Goal: Task Accomplishment & Management: Use online tool/utility

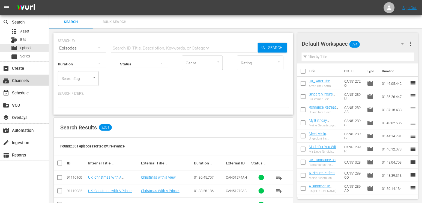
click at [28, 81] on div "subscriptions Channels" at bounding box center [15, 79] width 31 height 5
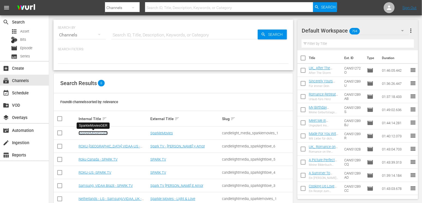
click at [97, 132] on link "SparkleMoviesGER" at bounding box center [93, 133] width 29 height 4
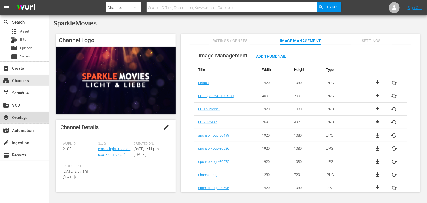
click at [22, 117] on div "layers Overlays" at bounding box center [15, 116] width 31 height 5
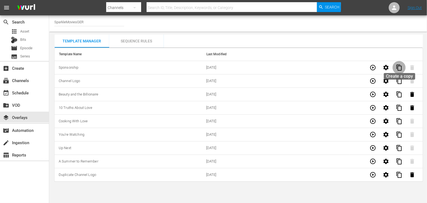
click at [400, 69] on span "content_copy" at bounding box center [399, 67] width 7 height 7
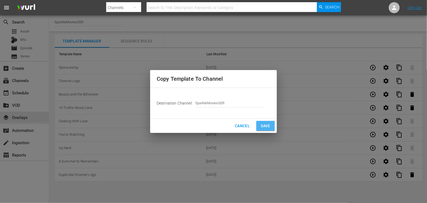
click at [258, 124] on button "Save" at bounding box center [265, 126] width 18 height 10
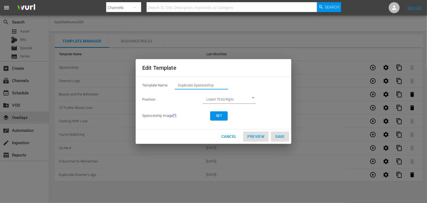
drag, startPoint x: 217, startPoint y: 86, endPoint x: 78, endPoint y: 75, distance: 140.2
click at [78, 75] on div "Edit Template Template Name: Duplicate Sponsorship Position: Lower Third Right …" at bounding box center [213, 101] width 420 height 196
click at [220, 113] on span "Set" at bounding box center [219, 116] width 9 height 6
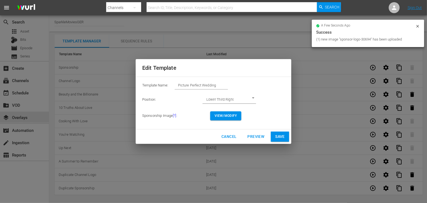
click at [231, 113] on span "View/Modify" at bounding box center [226, 116] width 22 height 6
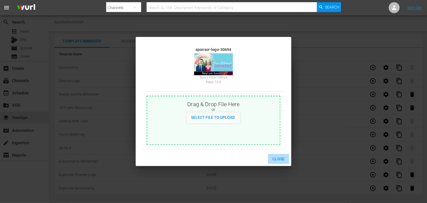
click at [280, 159] on span "Close" at bounding box center [278, 158] width 12 height 7
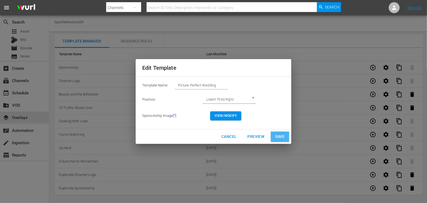
click at [280, 136] on span "Save" at bounding box center [280, 136] width 10 height 7
type input "Duplicate Sponsorship"
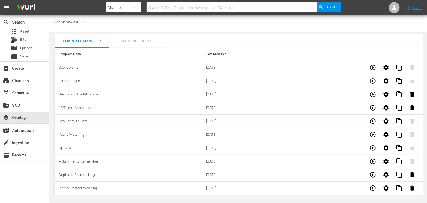
click at [129, 40] on div "Sequence Rules" at bounding box center [136, 40] width 55 height 13
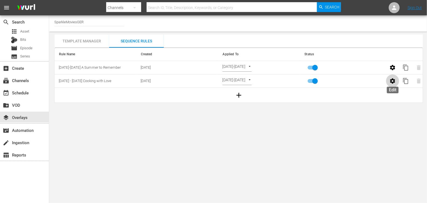
click at [393, 81] on icon "button" at bounding box center [392, 81] width 7 height 7
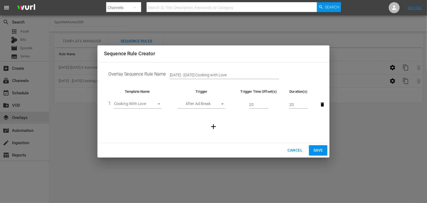
click at [294, 150] on span "Cancel" at bounding box center [294, 150] width 15 height 7
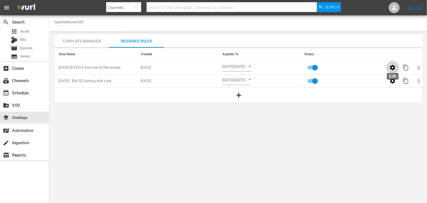
click at [394, 68] on icon "button" at bounding box center [392, 67] width 5 height 5
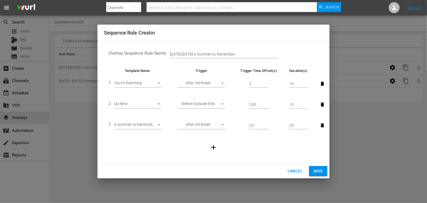
click at [294, 170] on span "Cancel" at bounding box center [294, 170] width 15 height 7
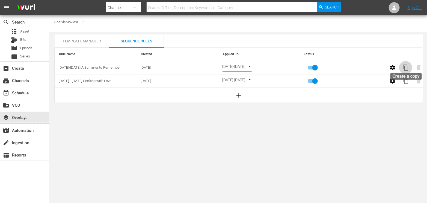
click at [406, 66] on span "content_copy" at bounding box center [405, 67] width 7 height 7
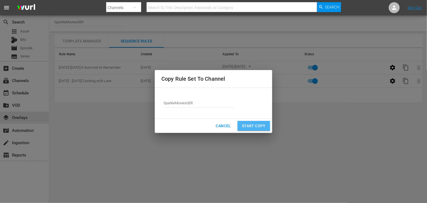
click at [254, 123] on span "Start Copy" at bounding box center [254, 125] width 24 height 7
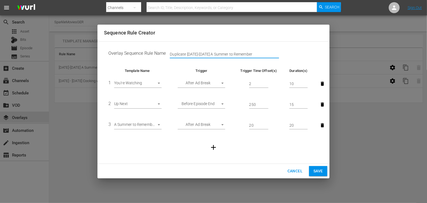
drag, startPoint x: 252, startPoint y: 55, endPoint x: 119, endPoint y: 50, distance: 133.3
click at [119, 50] on td "Overlay Sequence Rule Name Duplicate [DATE]-[DATE] A Summer to Remember" at bounding box center [213, 54] width 219 height 17
type input "[DATE] - [DATE] Picture Perfect Wedding"
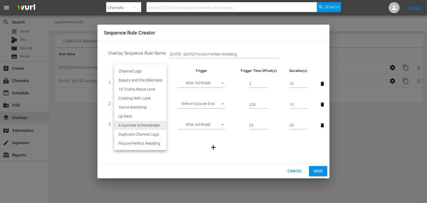
click at [159, 124] on body "menu Search By Channels Search ID, Title, Description, Keywords, or Category Se…" at bounding box center [213, 101] width 427 height 203
click at [154, 140] on li "Picture Perfect Wedding" at bounding box center [140, 143] width 52 height 9
type input "30694"
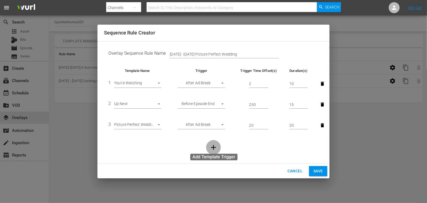
click at [213, 148] on icon "button" at bounding box center [213, 147] width 5 height 5
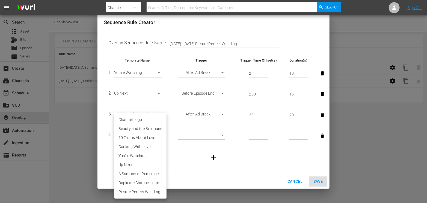
click at [158, 136] on body "menu Search By Channels Search ID, Title, Description, Keywords, or Category Se…" at bounding box center [213, 101] width 427 height 203
click at [138, 118] on li "Channel Logo" at bounding box center [140, 119] width 52 height 9
type input "30354"
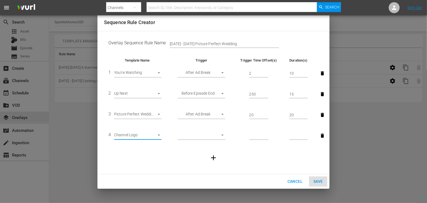
click at [318, 180] on div "Cancel Save" at bounding box center [213, 181] width 232 height 14
click at [222, 135] on body "menu Search By Channels Search ID, Title, Description, Keywords, or Category Se…" at bounding box center [213, 101] width 427 height 203
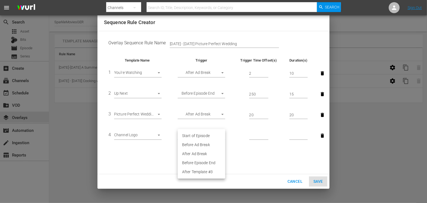
click at [263, 162] on div at bounding box center [213, 101] width 427 height 203
click at [223, 134] on body "menu Search By Channels Search ID, Title, Description, Keywords, or Category Se…" at bounding box center [213, 101] width 427 height 203
click at [198, 135] on li "Start of Episode" at bounding box center [202, 135] width 48 height 9
type input "START_OF_EPISODE"
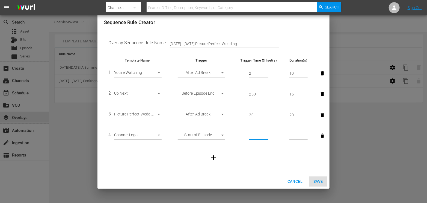
click at [255, 137] on input "number" at bounding box center [258, 136] width 19 height 8
type input "10"
click at [297, 135] on input "number" at bounding box center [298, 136] width 18 height 8
type input "20"
click at [319, 179] on span "Save" at bounding box center [318, 181] width 10 height 7
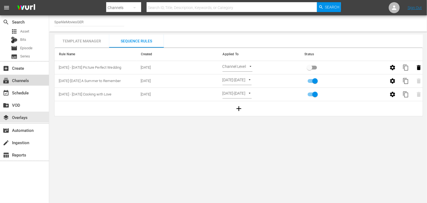
click at [26, 80] on div "subscriptions Channels" at bounding box center [15, 79] width 31 height 5
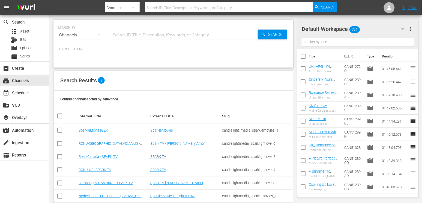
scroll to position [36, 0]
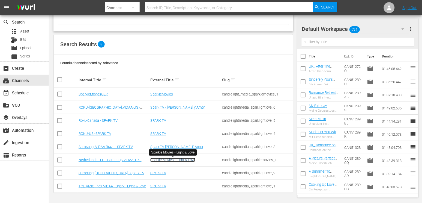
click at [171, 159] on link "Sparkle Movies - Light & Love" at bounding box center [172, 160] width 45 height 4
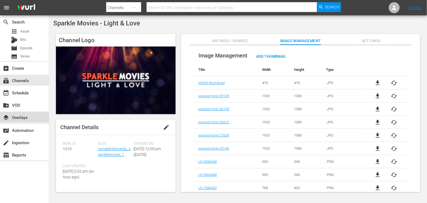
click at [22, 116] on div "layers Overlays" at bounding box center [15, 116] width 31 height 5
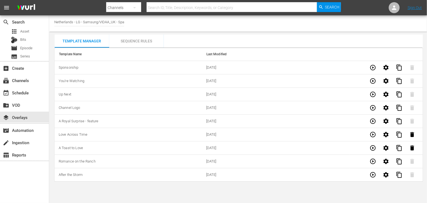
click at [134, 41] on div "Sequence Rules" at bounding box center [136, 40] width 55 height 13
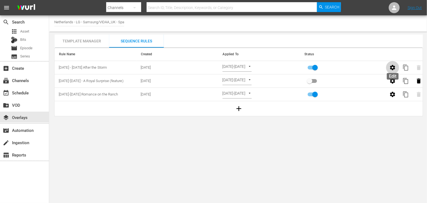
click at [391, 67] on icon "button" at bounding box center [392, 67] width 5 height 5
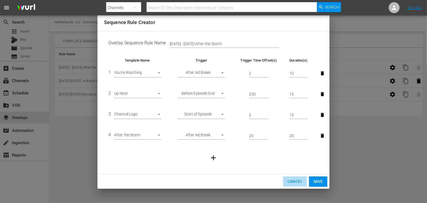
click at [294, 179] on span "Cancel" at bounding box center [294, 181] width 15 height 7
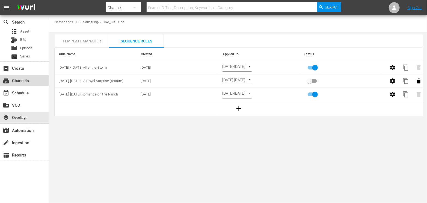
click at [25, 81] on div "subscriptions Channels" at bounding box center [15, 79] width 31 height 5
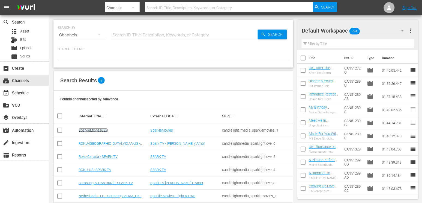
click at [96, 130] on link "SparkleMoviesGER" at bounding box center [93, 130] width 29 height 4
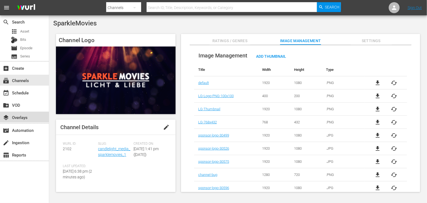
click at [27, 118] on div "layers Overlays" at bounding box center [15, 116] width 31 height 5
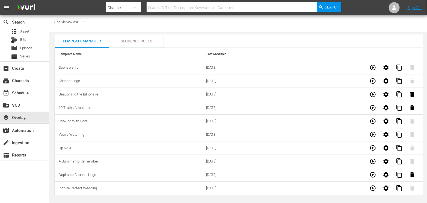
click at [133, 40] on div "Sequence Rules" at bounding box center [136, 40] width 55 height 13
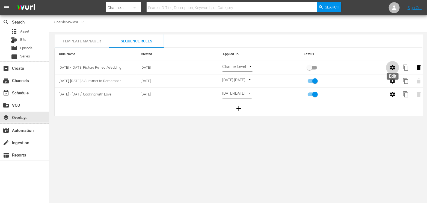
click at [392, 67] on icon "button" at bounding box center [392, 67] width 7 height 7
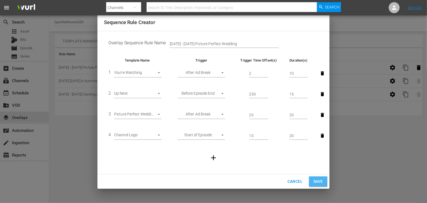
click at [319, 181] on span "Save" at bounding box center [318, 181] width 10 height 7
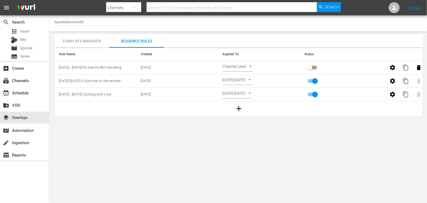
click at [250, 66] on body "menu Search By Channels Search ID, Title, Description, Keywords, or Category Se…" at bounding box center [213, 101] width 427 height 203
click at [236, 77] on li "Select Date" at bounding box center [238, 76] width 32 height 9
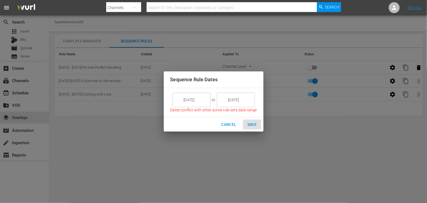
click at [200, 99] on input "[DATE]" at bounding box center [195, 99] width 31 height 15
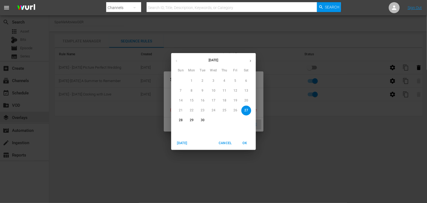
click at [192, 120] on p "29" at bounding box center [192, 120] width 4 height 5
type input "[DATE]"
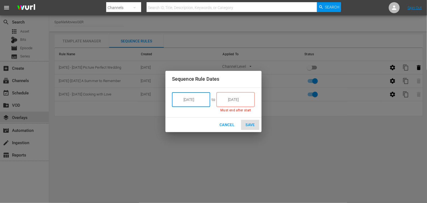
click at [242, 97] on input "[DATE]" at bounding box center [239, 99] width 31 height 15
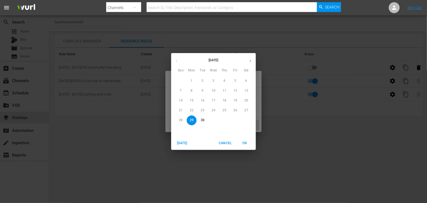
click at [250, 61] on icon "button" at bounding box center [250, 61] width 4 height 4
click at [192, 91] on p "6" at bounding box center [192, 90] width 2 height 5
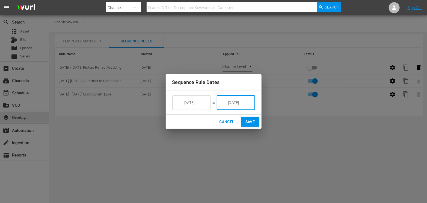
click at [235, 101] on input "[DATE]" at bounding box center [239, 102] width 31 height 15
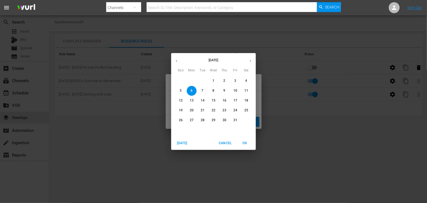
click at [181, 89] on p "5" at bounding box center [181, 90] width 2 height 5
type input "[DATE]"
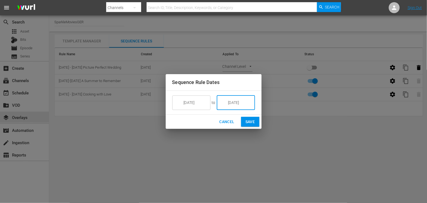
click at [249, 121] on span "Save" at bounding box center [250, 121] width 10 height 7
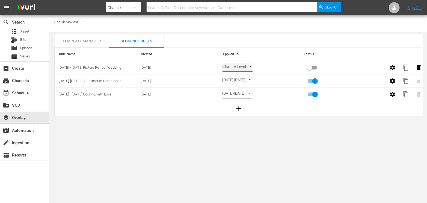
type input "SELECT_DATE"
click at [311, 68] on input "primary checkbox" at bounding box center [309, 68] width 31 height 10
checkbox input "true"
click at [315, 94] on input "primary checkbox" at bounding box center [314, 95] width 31 height 10
checkbox input "false"
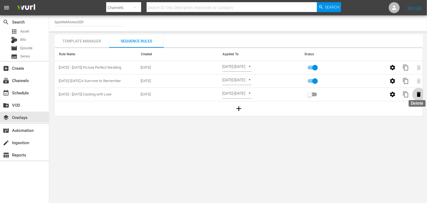
click at [419, 94] on icon "button" at bounding box center [419, 94] width 4 height 5
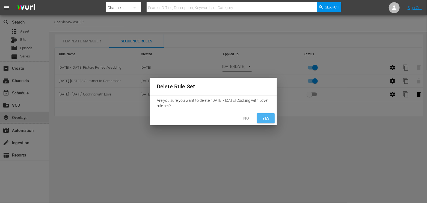
click at [263, 118] on span "Yes" at bounding box center [266, 118] width 9 height 7
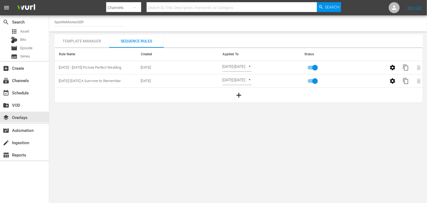
click at [87, 40] on div "Template Manager" at bounding box center [82, 40] width 55 height 13
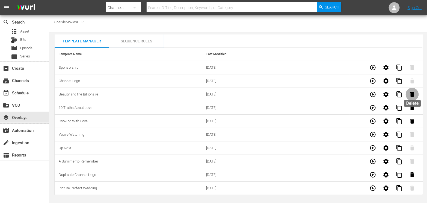
click at [411, 92] on icon "button" at bounding box center [412, 94] width 4 height 5
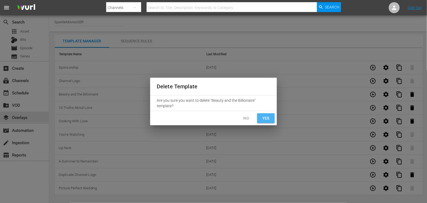
drag, startPoint x: 266, startPoint y: 117, endPoint x: 351, endPoint y: 116, distance: 84.9
click at [267, 117] on span "Yes" at bounding box center [266, 118] width 9 height 7
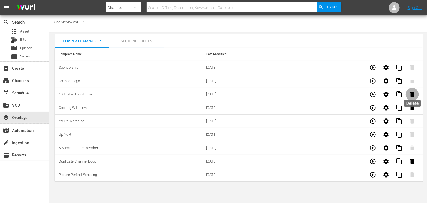
click at [411, 94] on icon "button" at bounding box center [412, 94] width 4 height 5
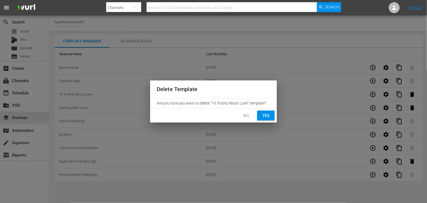
click at [269, 115] on span "Yes" at bounding box center [266, 115] width 9 height 7
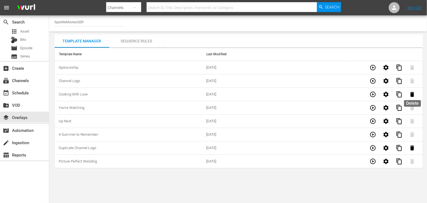
click at [411, 94] on icon "button" at bounding box center [412, 94] width 4 height 5
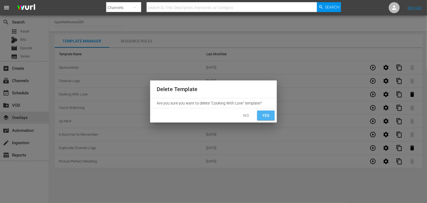
click at [269, 115] on span "Yes" at bounding box center [266, 115] width 9 height 7
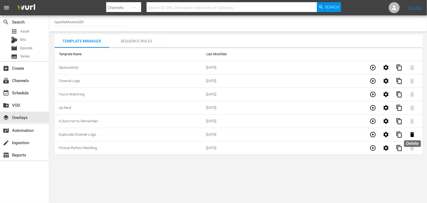
click at [411, 134] on icon "button" at bounding box center [412, 134] width 4 height 5
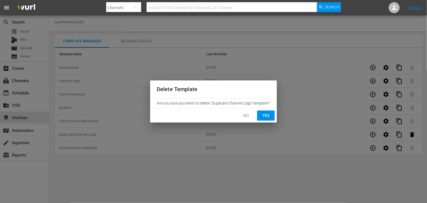
click at [268, 114] on span "Yes" at bounding box center [266, 115] width 9 height 7
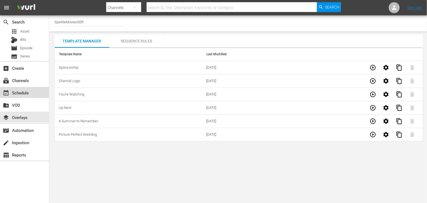
click at [25, 93] on div "event_available Schedule" at bounding box center [15, 91] width 31 height 5
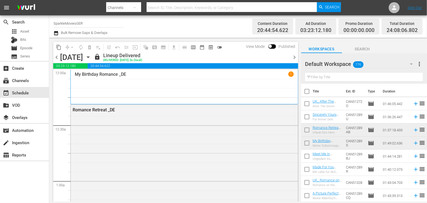
click at [91, 57] on icon "button" at bounding box center [88, 57] width 6 height 6
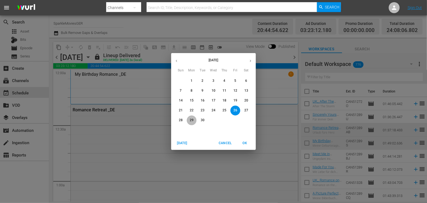
click at [190, 119] on p "29" at bounding box center [192, 120] width 4 height 5
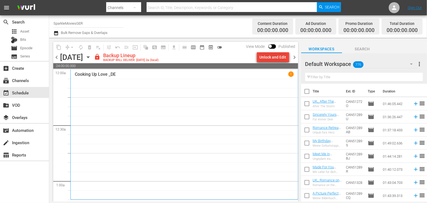
click at [269, 58] on div "Unlock and Edit" at bounding box center [273, 57] width 27 height 10
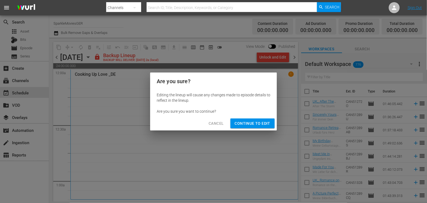
click at [249, 124] on span "Continue to Edit" at bounding box center [252, 123] width 35 height 7
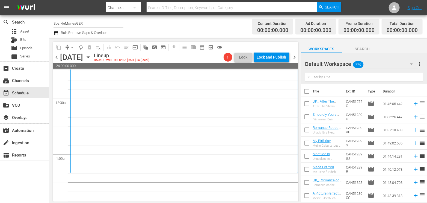
scroll to position [61, 0]
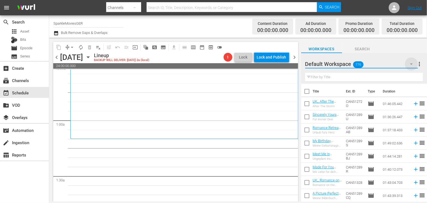
click at [410, 63] on icon "button" at bounding box center [411, 64] width 7 height 7
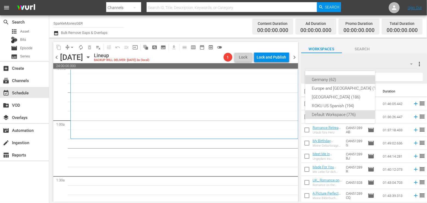
click at [319, 79] on div "Germany (62)" at bounding box center [347, 79] width 70 height 9
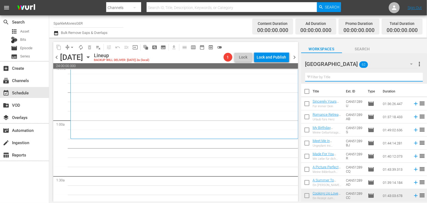
click at [319, 77] on input "text" at bounding box center [364, 77] width 118 height 9
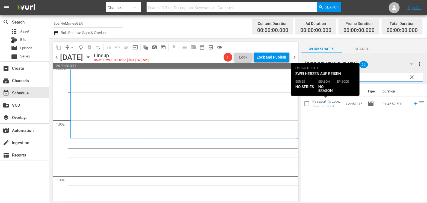
type input "passport"
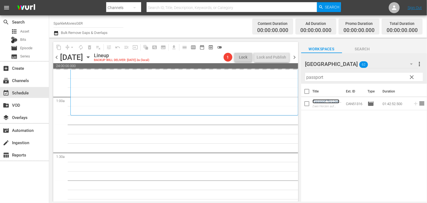
scroll to position [121, 0]
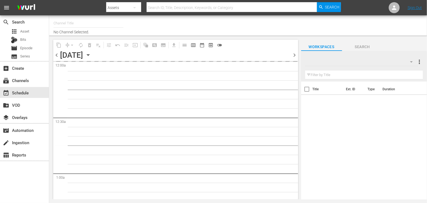
type input "SparkleMoviesGER (2102)"
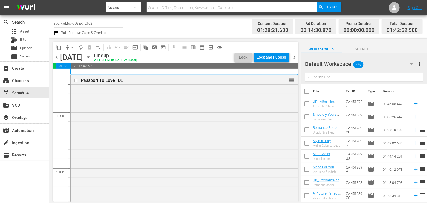
scroll to position [182, 0]
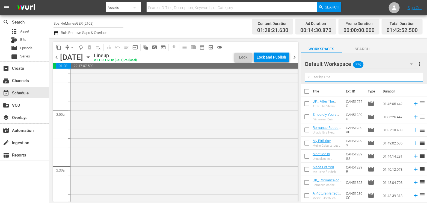
click at [321, 75] on input "text" at bounding box center [364, 77] width 118 height 9
click at [411, 63] on icon "button" at bounding box center [411, 64] width 7 height 7
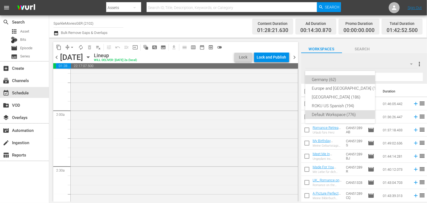
click at [332, 77] on div "Germany (62)" at bounding box center [347, 79] width 70 height 9
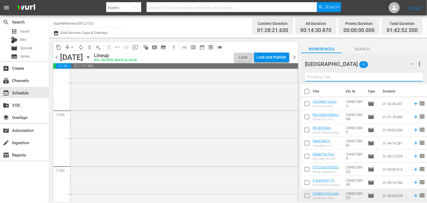
click at [318, 77] on input "text" at bounding box center [364, 77] width 118 height 9
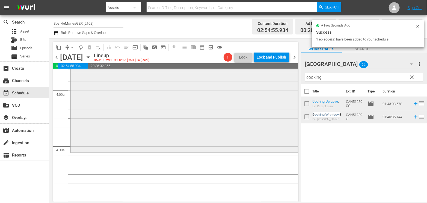
scroll to position [455, 0]
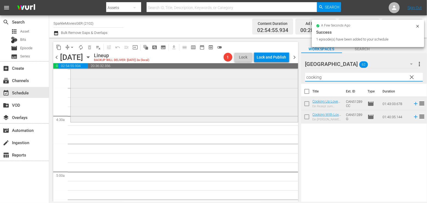
drag, startPoint x: 329, startPoint y: 78, endPoint x: 260, endPoint y: 77, distance: 68.5
click at [261, 76] on div "content_copy compress arrow_drop_down autorenew_outlined delete_forever_outline…" at bounding box center [238, 120] width 378 height 164
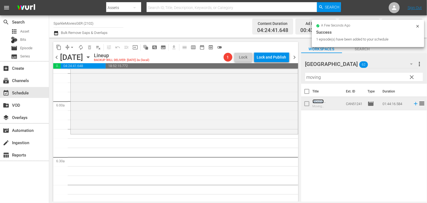
scroll to position [637, 0]
drag, startPoint x: 317, startPoint y: 77, endPoint x: 247, endPoint y: 80, distance: 70.2
click at [247, 80] on div "content_copy compress arrow_drop_down autorenew_outlined delete_forever_outline…" at bounding box center [238, 120] width 378 height 164
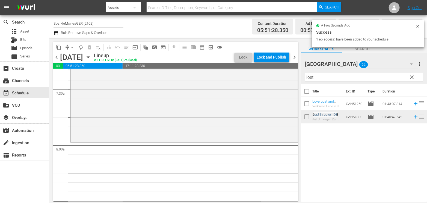
scroll to position [819, 0]
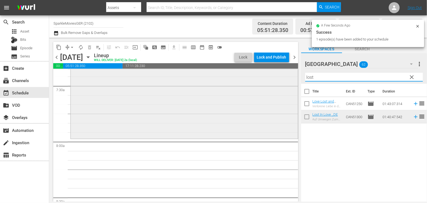
drag, startPoint x: 324, startPoint y: 78, endPoint x: 282, endPoint y: 73, distance: 42.3
click at [282, 74] on div "content_copy compress arrow_drop_down autorenew_outlined delete_forever_outline…" at bounding box center [238, 120] width 378 height 164
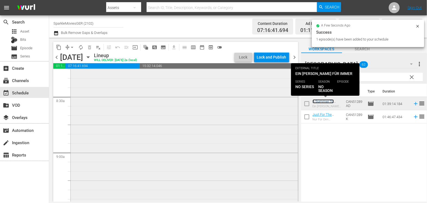
scroll to position [940, 0]
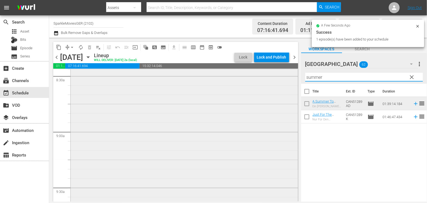
drag, startPoint x: 299, startPoint y: 77, endPoint x: 264, endPoint y: 76, distance: 35.2
click at [265, 76] on div "content_copy compress arrow_drop_down autorenew_outlined delete_forever_outline…" at bounding box center [238, 120] width 378 height 164
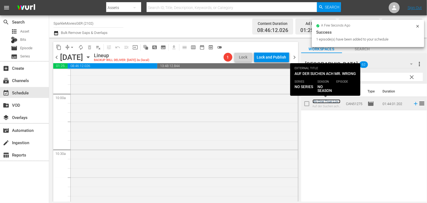
scroll to position [1122, 0]
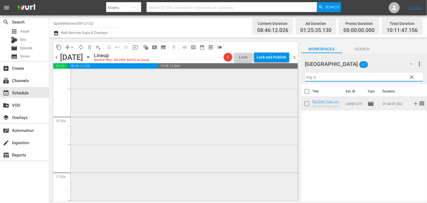
drag, startPoint x: 282, startPoint y: 77, endPoint x: 271, endPoint y: 77, distance: 11.5
click at [271, 77] on div "content_copy compress arrow_drop_down autorenew_outlined delete_forever_outline…" at bounding box center [238, 120] width 378 height 164
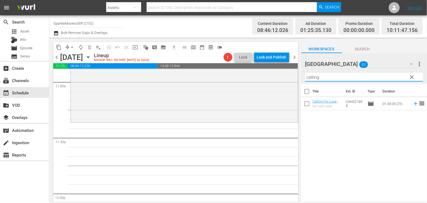
scroll to position [1213, 0]
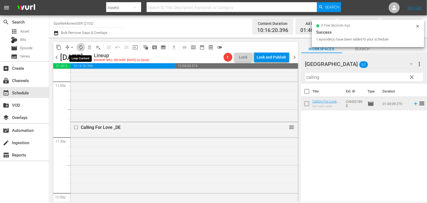
click at [81, 47] on span "autorenew_outlined" at bounding box center [80, 46] width 5 height 5
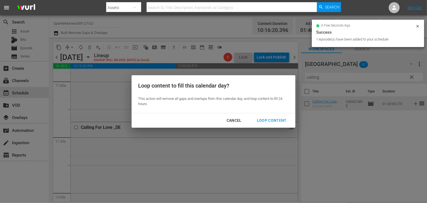
click at [270, 120] on div "Loop Content" at bounding box center [272, 120] width 38 height 7
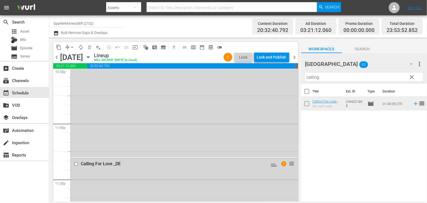
scroll to position [2518, 0]
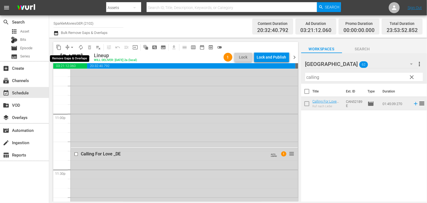
click at [72, 47] on span "arrow_drop_down" at bounding box center [71, 46] width 5 height 5
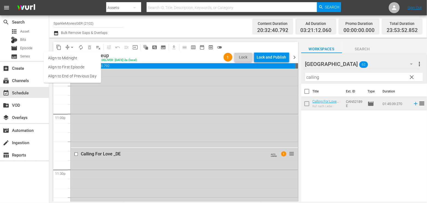
click at [81, 75] on li "Align to End of Previous Day" at bounding box center [72, 76] width 57 height 9
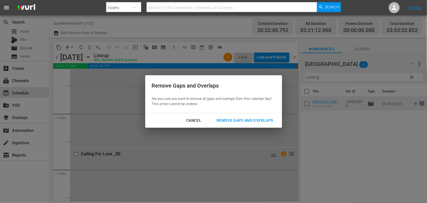
click at [259, 119] on div "Remove Gaps and Overlaps" at bounding box center [244, 120] width 65 height 7
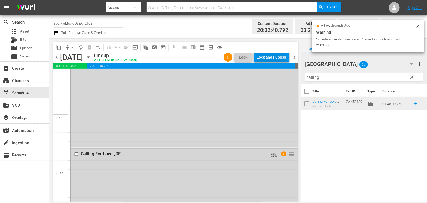
click at [268, 56] on div "Lock and Publish" at bounding box center [271, 57] width 29 height 10
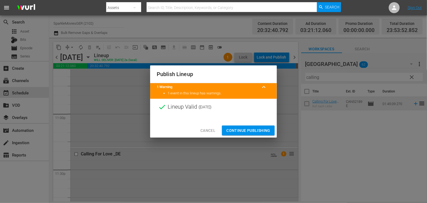
click at [244, 130] on span "Continue Publishing" at bounding box center [248, 130] width 44 height 7
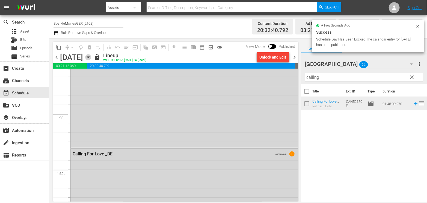
click at [91, 57] on icon "button" at bounding box center [88, 57] width 6 height 6
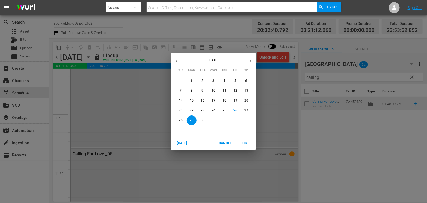
click at [202, 119] on p "30" at bounding box center [203, 120] width 4 height 5
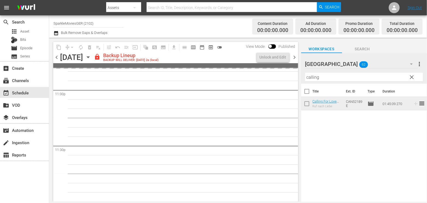
scroll to position [2541, 0]
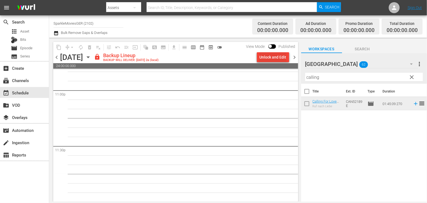
click at [262, 58] on div "Unlock and Edit" at bounding box center [273, 57] width 27 height 10
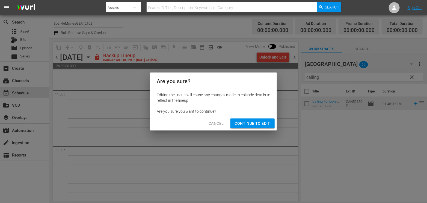
click at [254, 123] on span "Continue to Edit" at bounding box center [252, 123] width 35 height 7
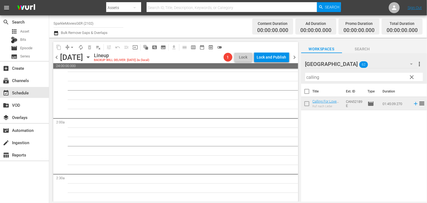
scroll to position [0, 0]
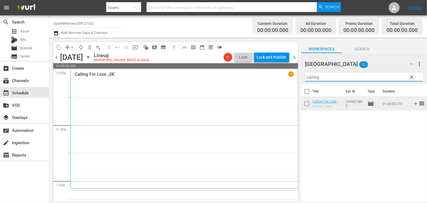
drag, startPoint x: 329, startPoint y: 78, endPoint x: 256, endPoint y: 76, distance: 73.2
click at [256, 76] on div "content_copy compress arrow_drop_down autorenew_outlined delete_forever_outline…" at bounding box center [238, 120] width 378 height 164
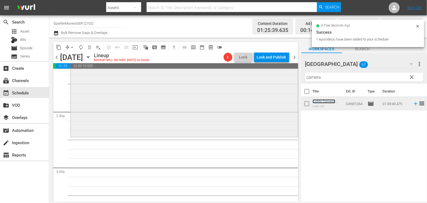
scroll to position [239, 0]
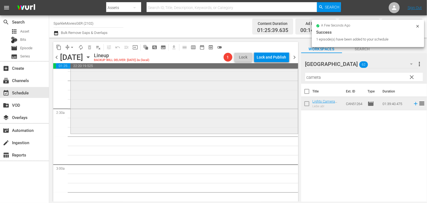
drag, startPoint x: 328, startPoint y: 78, endPoint x: 257, endPoint y: 74, distance: 71.4
click at [257, 74] on div "content_copy compress arrow_drop_down autorenew_outlined delete_forever_outline…" at bounding box center [238, 120] width 378 height 164
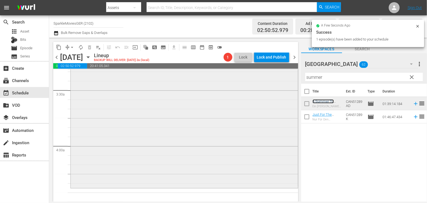
scroll to position [422, 0]
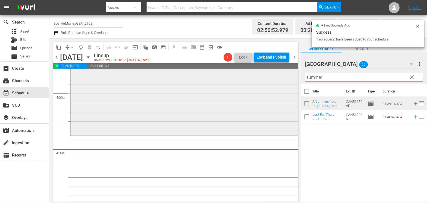
drag, startPoint x: 329, startPoint y: 78, endPoint x: 256, endPoint y: 77, distance: 73.5
click at [256, 77] on div "content_copy compress arrow_drop_down autorenew_outlined delete_forever_outline…" at bounding box center [238, 120] width 378 height 164
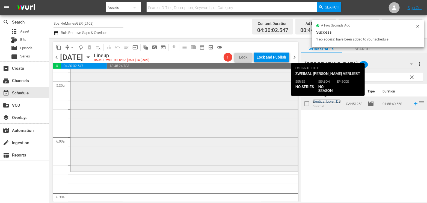
scroll to position [604, 0]
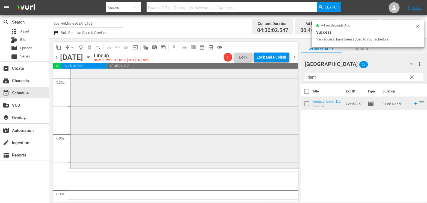
drag, startPoint x: 321, startPoint y: 80, endPoint x: 274, endPoint y: 78, distance: 47.0
click at [274, 78] on div "content_copy compress arrow_drop_down autorenew_outlined delete_forever_outline…" at bounding box center [238, 120] width 378 height 164
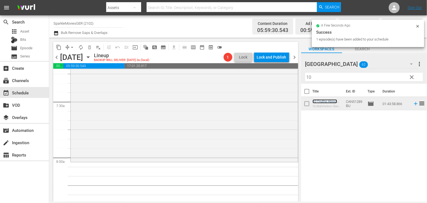
scroll to position [816, 0]
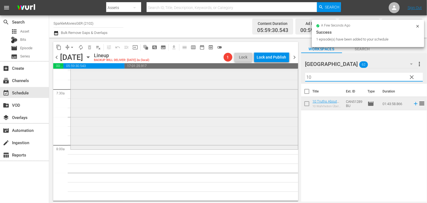
drag, startPoint x: 328, startPoint y: 75, endPoint x: 282, endPoint y: 78, distance: 46.8
click at [282, 78] on div "content_copy compress arrow_drop_down autorenew_outlined delete_forever_outline…" at bounding box center [238, 120] width 378 height 164
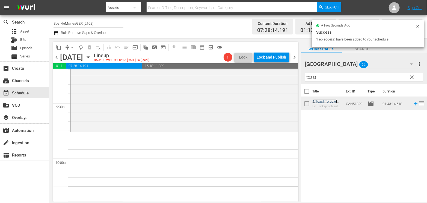
scroll to position [1028, 0]
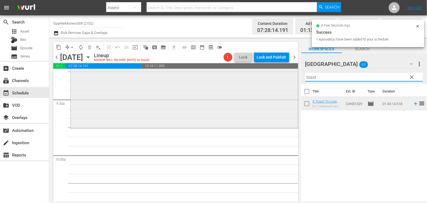
drag, startPoint x: 323, startPoint y: 78, endPoint x: 256, endPoint y: 75, distance: 66.9
click at [257, 75] on div "content_copy compress arrow_drop_down autorenew_outlined delete_forever_outline…" at bounding box center [238, 120] width 378 height 164
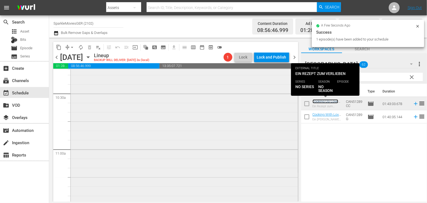
scroll to position [1180, 0]
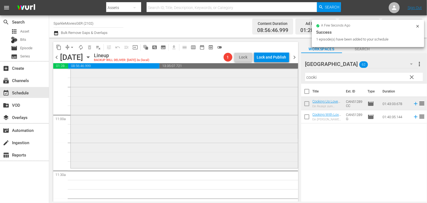
drag, startPoint x: 321, startPoint y: 75, endPoint x: 276, endPoint y: 75, distance: 45.3
click at [276, 75] on div "content_copy compress arrow_drop_down autorenew_outlined delete_forever_outline…" at bounding box center [238, 120] width 378 height 164
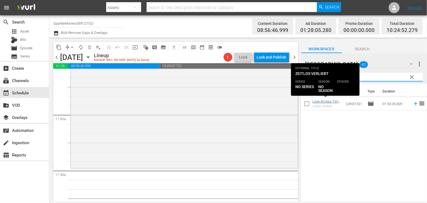
type input "acro"
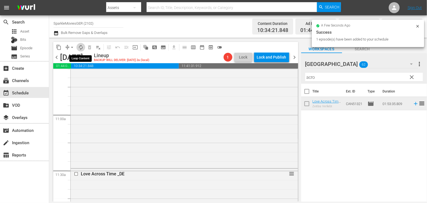
click at [81, 47] on span "autorenew_outlined" at bounding box center [80, 46] width 5 height 5
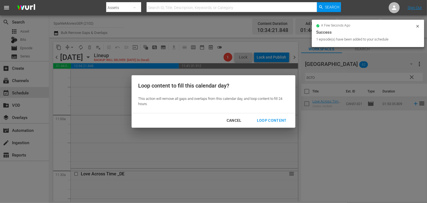
click at [268, 121] on div "Loop Content" at bounding box center [272, 120] width 38 height 7
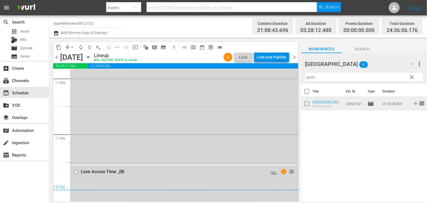
scroll to position [2639, 0]
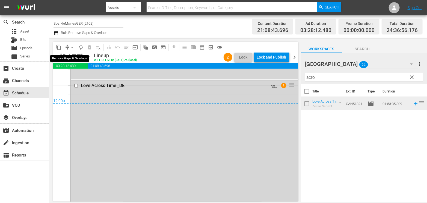
click at [72, 47] on span "arrow_drop_down" at bounding box center [71, 46] width 5 height 5
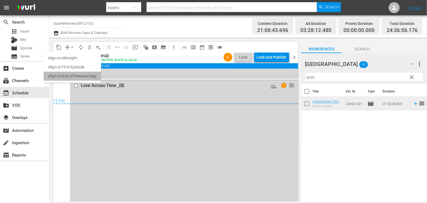
click at [78, 74] on li "Align to End of Previous Day" at bounding box center [72, 76] width 57 height 9
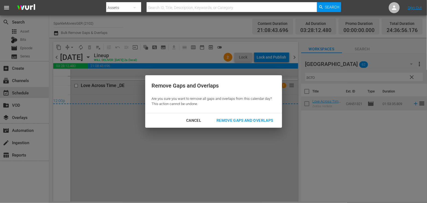
click at [261, 123] on div "Remove Gaps and Overlaps" at bounding box center [244, 120] width 65 height 7
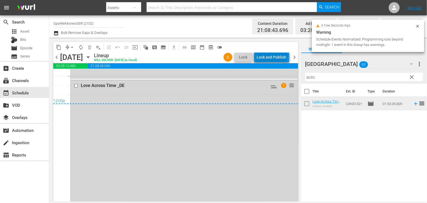
click at [273, 54] on div "Lock and Publish" at bounding box center [271, 57] width 29 height 10
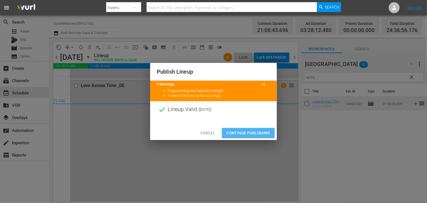
click at [239, 130] on span "Continue Publishing" at bounding box center [248, 132] width 44 height 7
